Goal: Task Accomplishment & Management: Use online tool/utility

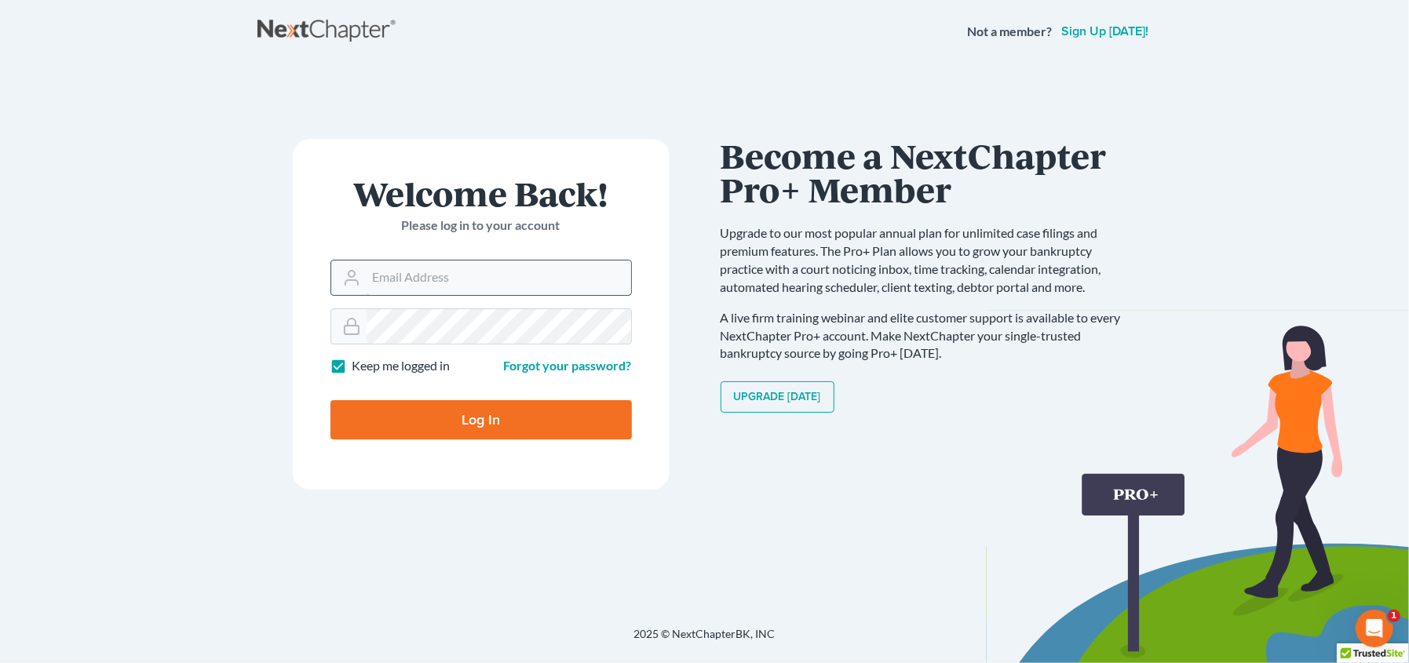
drag, startPoint x: 426, startPoint y: 291, endPoint x: 435, endPoint y: 295, distance: 9.5
click at [426, 291] on input "Email Address" at bounding box center [499, 278] width 264 height 35
type input "[EMAIL_ADDRESS][DOMAIN_NAME]"
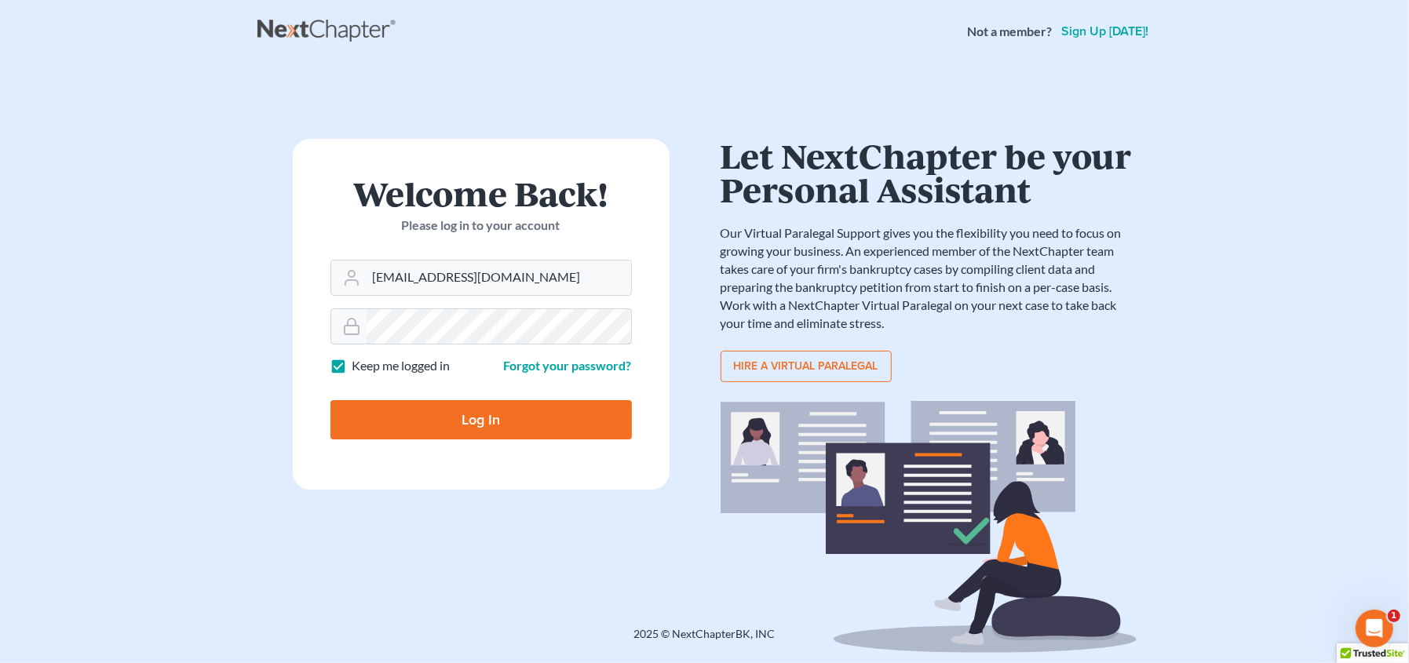
click at [330, 400] on input "Log In" at bounding box center [480, 419] width 301 height 39
type input "Thinking..."
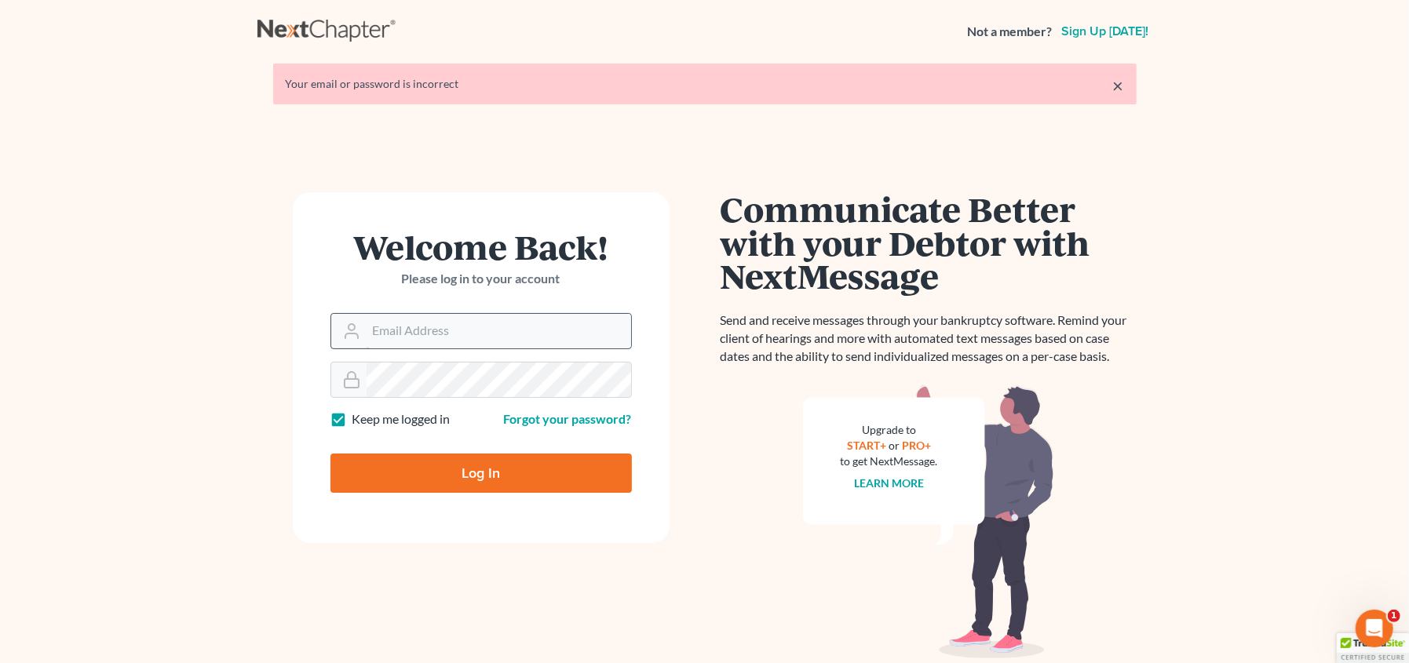
click at [389, 331] on input "Email Address" at bounding box center [499, 331] width 264 height 35
type input "[EMAIL_ADDRESS][DOMAIN_NAME]"
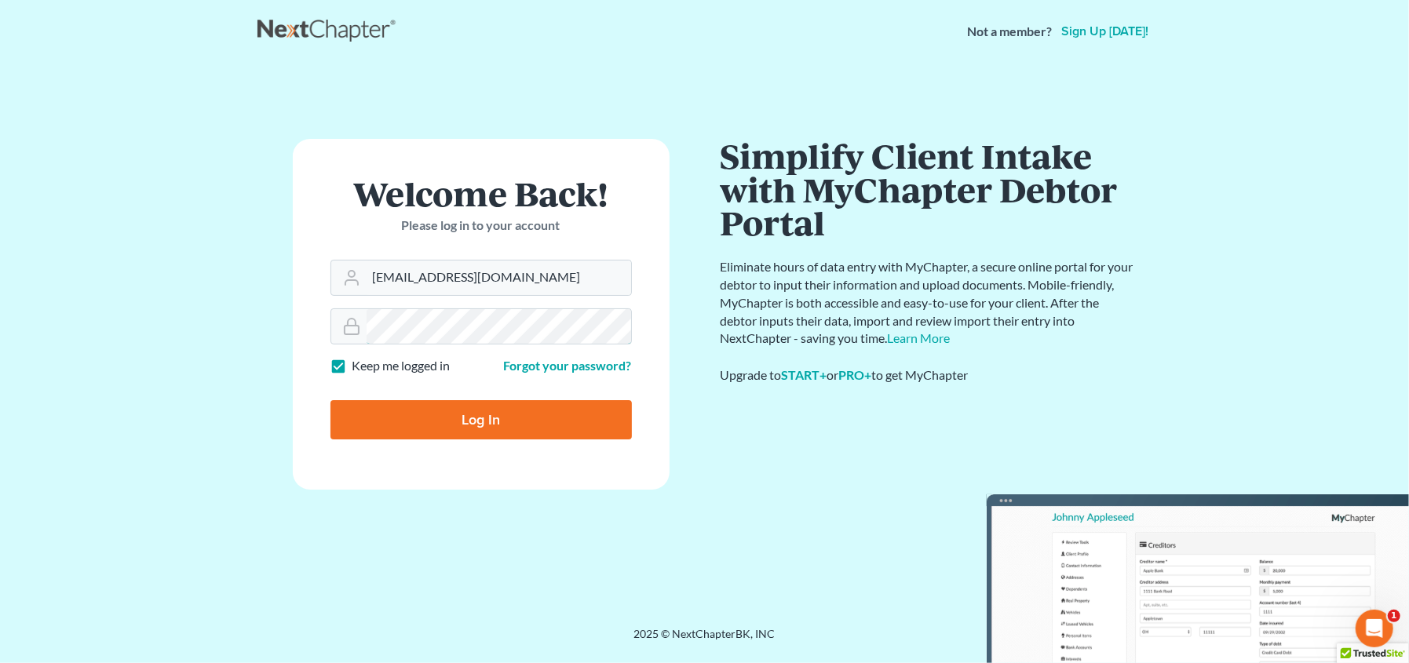
click at [330, 400] on input "Log In" at bounding box center [480, 419] width 301 height 39
type input "Thinking..."
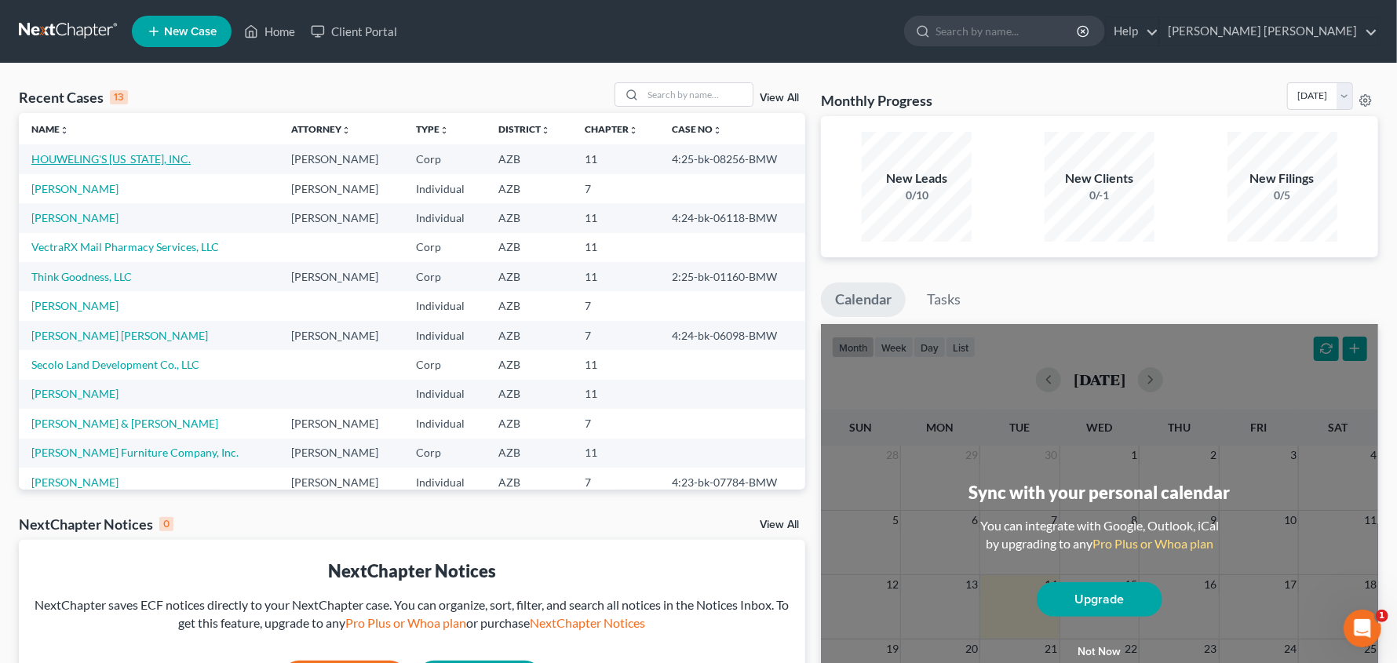
click at [123, 160] on link "HOUWELING'S ARIZONA, INC." at bounding box center [110, 158] width 159 height 13
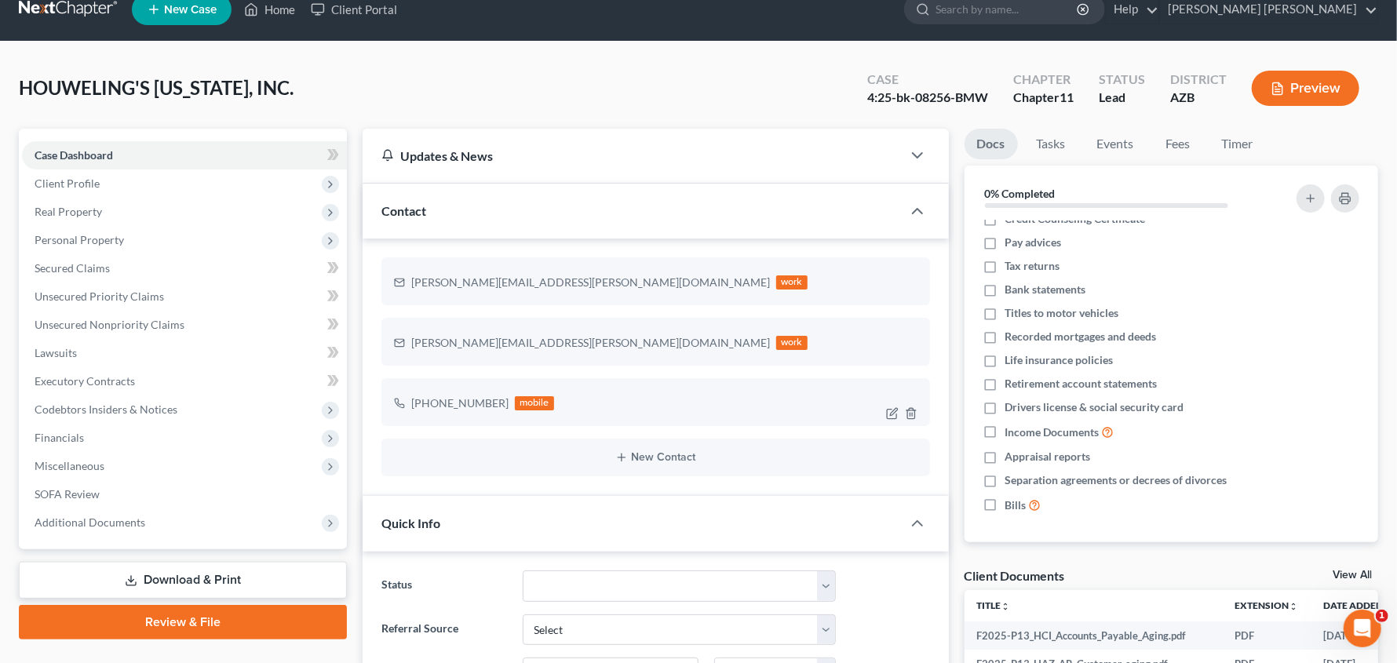
scroll to position [39, 0]
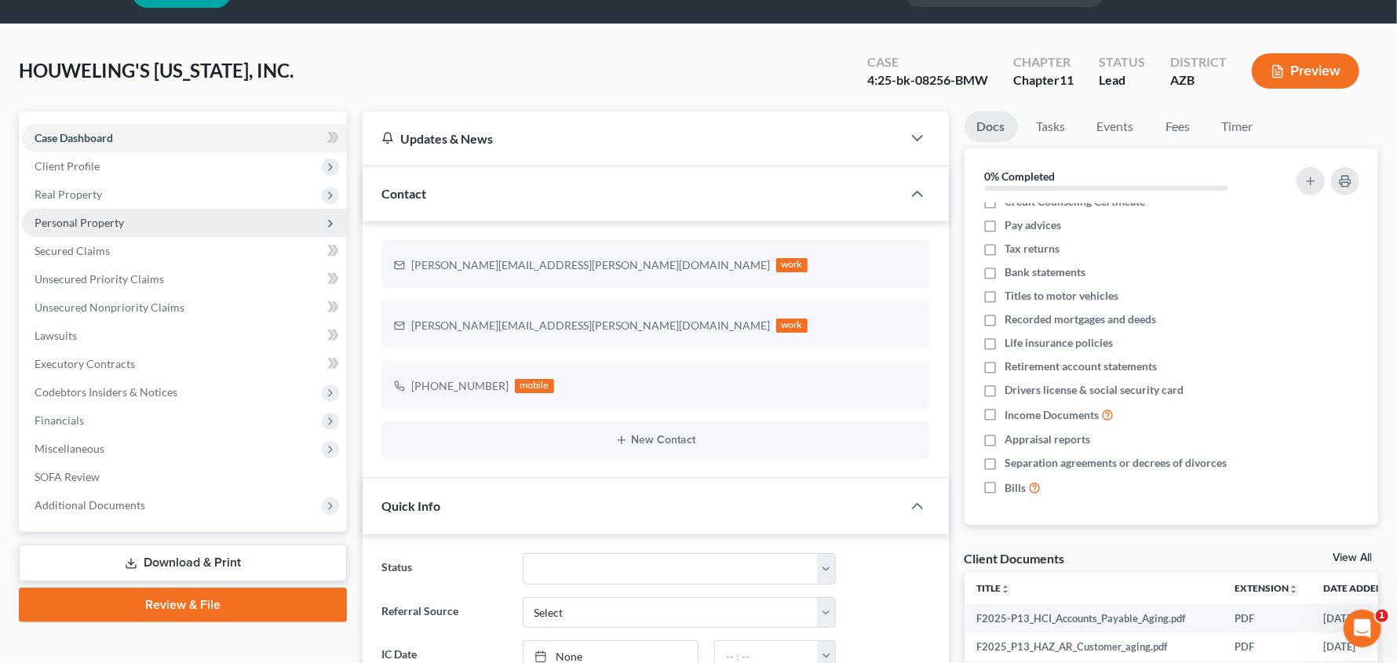
click at [78, 217] on span "Personal Property" at bounding box center [79, 222] width 89 height 13
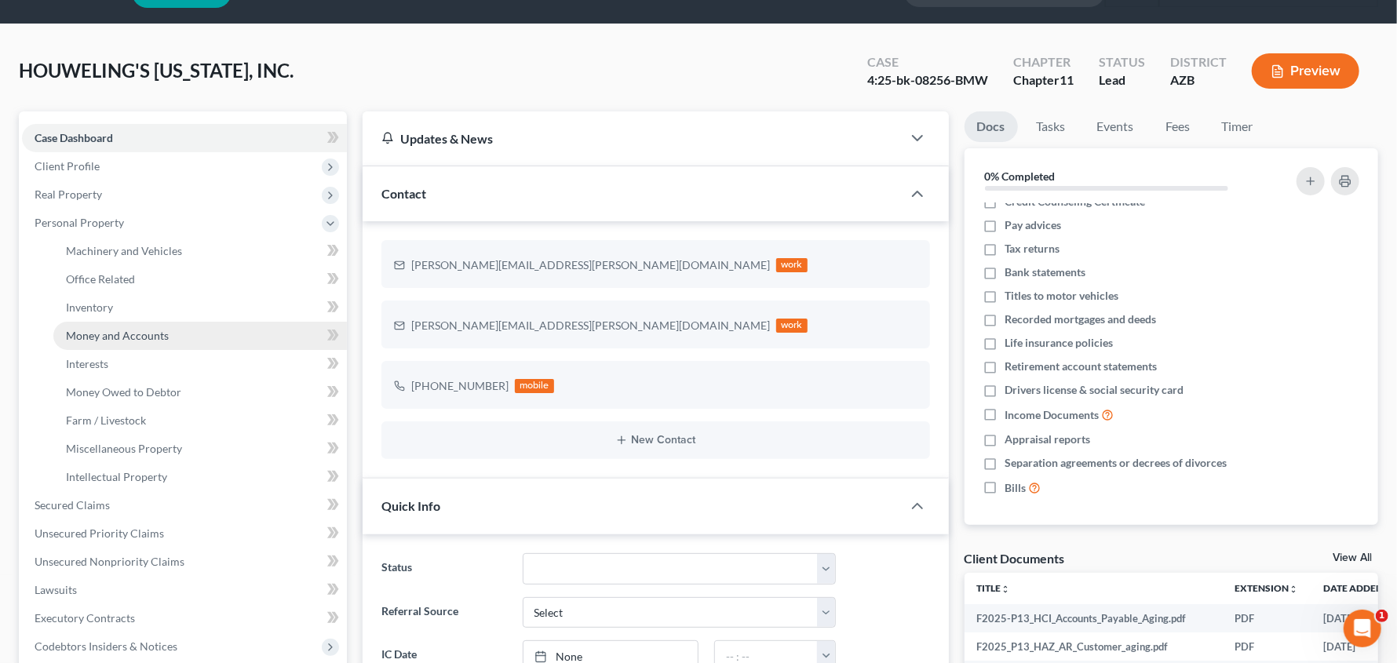
click at [89, 334] on span "Money and Accounts" at bounding box center [117, 335] width 103 height 13
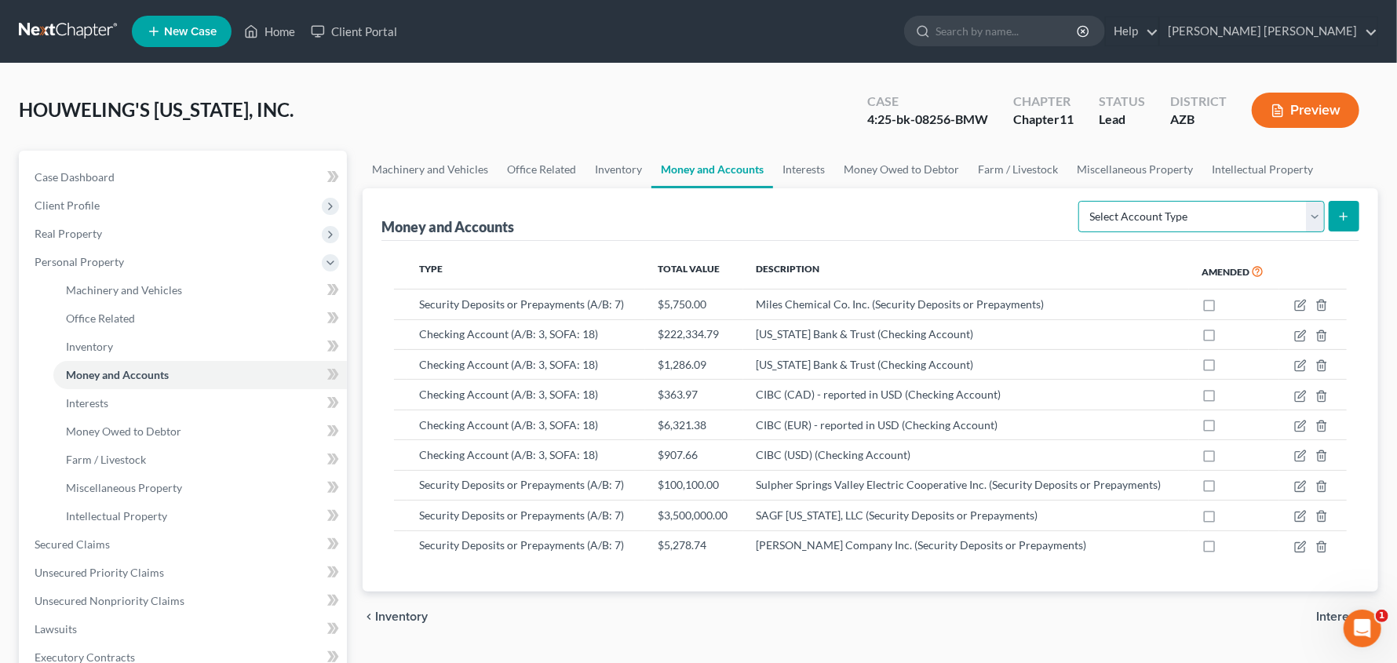
click at [1312, 221] on select "Select Account Type Brokerage (A/B: 3, SOFA: 18) Cash on Hand (A/B: 2) Certific…" at bounding box center [1201, 216] width 246 height 31
select select "security_deposits"
click at [1081, 201] on select "Select Account Type Brokerage (A/B: 3, SOFA: 18) Cash on Hand (A/B: 2) Certific…" at bounding box center [1201, 216] width 246 height 31
click at [1335, 216] on button "submit" at bounding box center [1344, 216] width 31 height 31
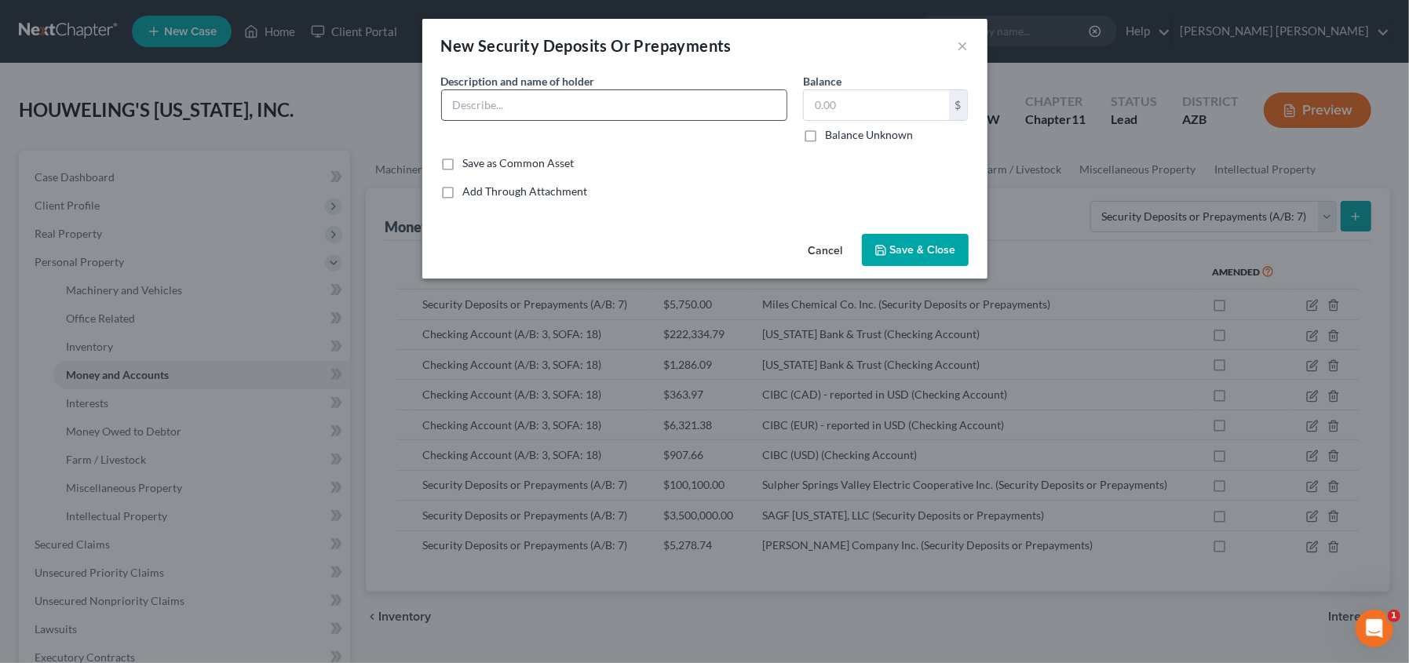
click at [655, 108] on input "text" at bounding box center [614, 105] width 345 height 30
type input "ComData"
click at [831, 110] on input "text" at bounding box center [876, 105] width 145 height 30
type input "1,600.09"
click at [610, 85] on div "Description * Description and name of holder * ComData" at bounding box center [614, 108] width 362 height 70
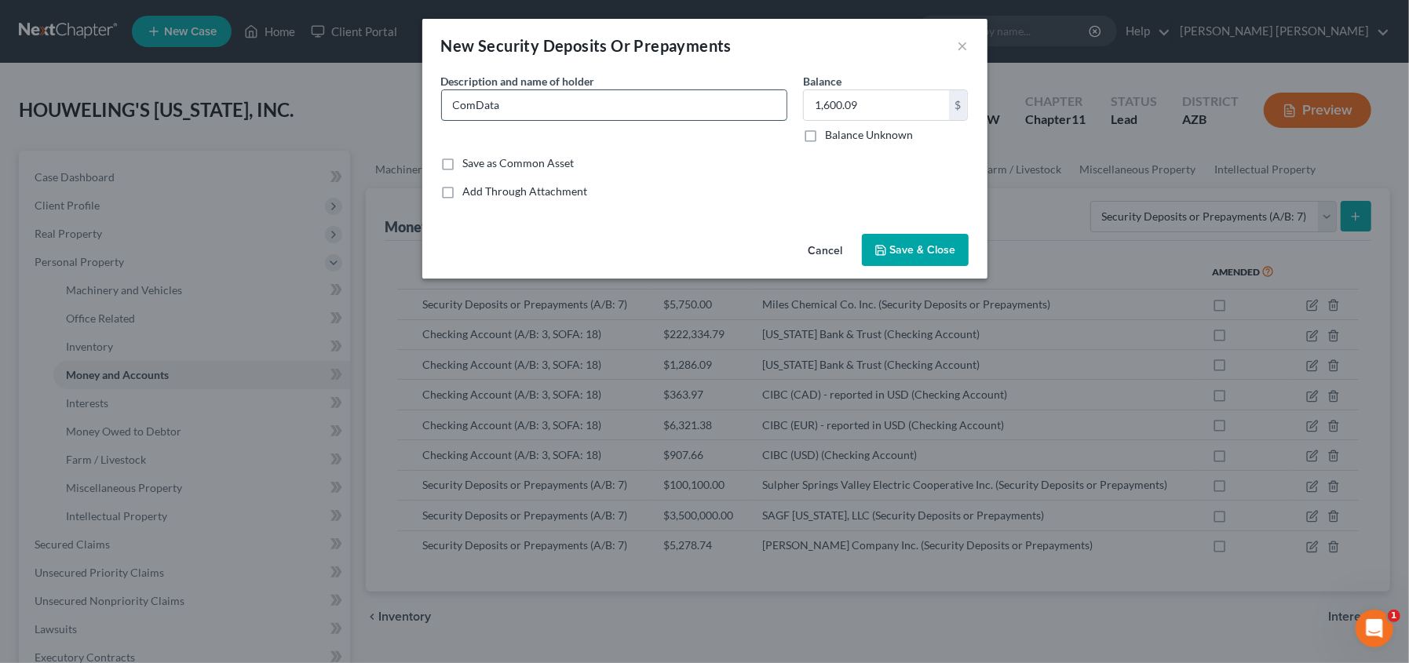
click at [606, 111] on input "ComData" at bounding box center [614, 105] width 345 height 30
type input "ComData Inc."
click at [925, 247] on span "Save & Close" at bounding box center [923, 249] width 66 height 13
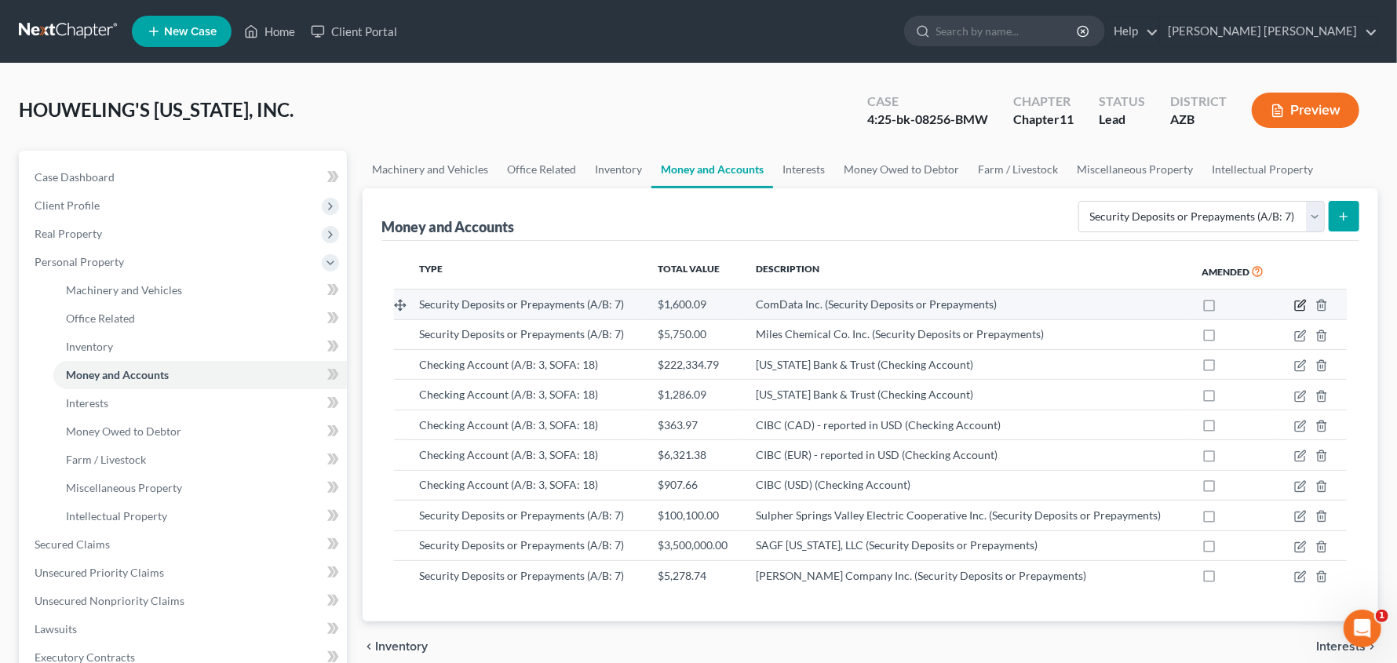
click at [1300, 308] on icon "button" at bounding box center [1300, 305] width 13 height 13
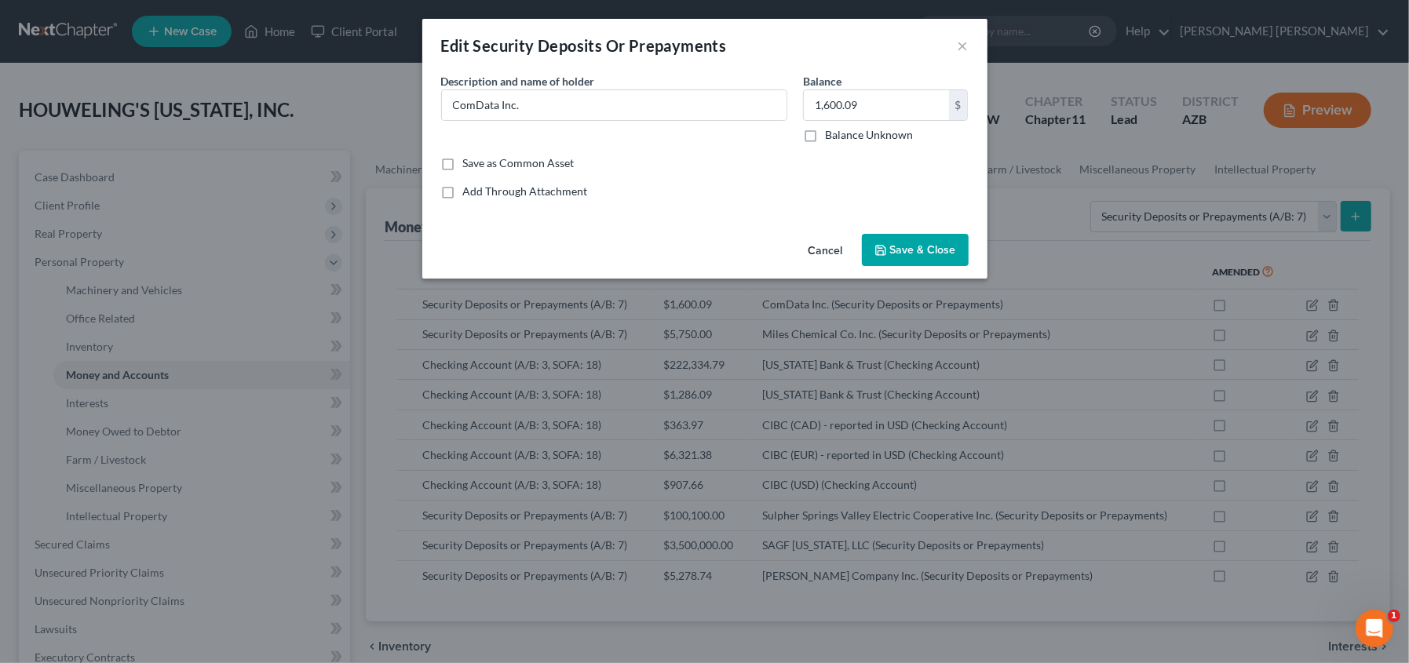
click at [815, 246] on button "Cancel" at bounding box center [826, 250] width 60 height 31
